Goal: Browse casually

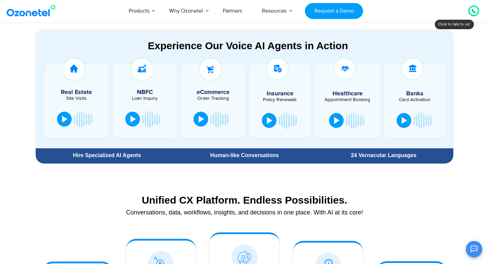
scroll to position [370, 0]
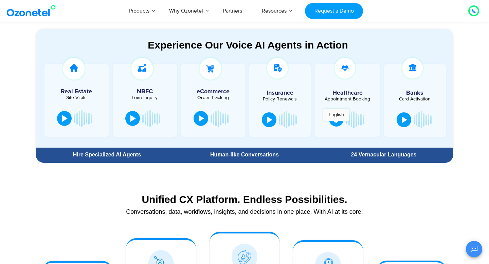
click at [337, 115] on button at bounding box center [336, 119] width 15 height 15
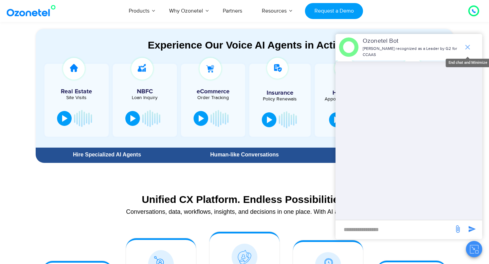
click at [469, 47] on icon "end chat or minimize" at bounding box center [467, 47] width 8 height 8
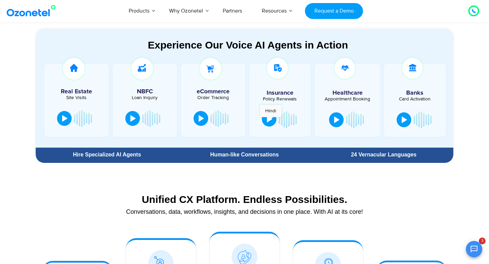
click at [271, 121] on div at bounding box center [269, 119] width 5 height 7
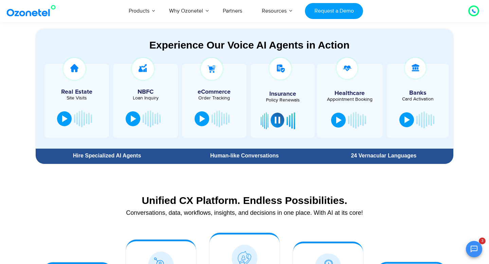
click at [272, 123] on button at bounding box center [278, 120] width 14 height 15
